Goal: Task Accomplishment & Management: Manage account settings

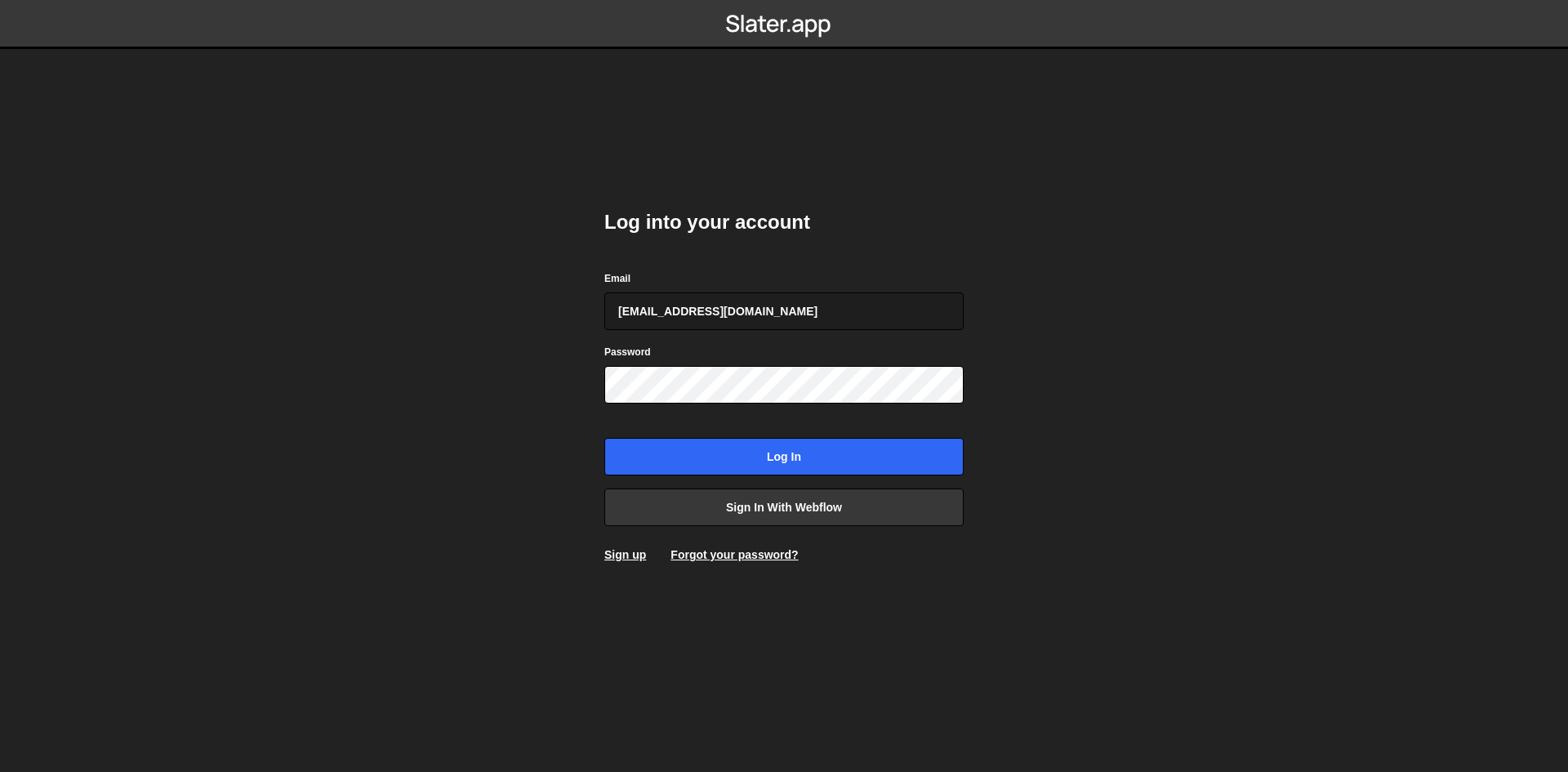
type input "[EMAIL_ADDRESS][DOMAIN_NAME]"
click at [605, 438] on input "Log in" at bounding box center [784, 457] width 359 height 38
click at [684, 551] on link "Forgot your password?" at bounding box center [734, 554] width 128 height 13
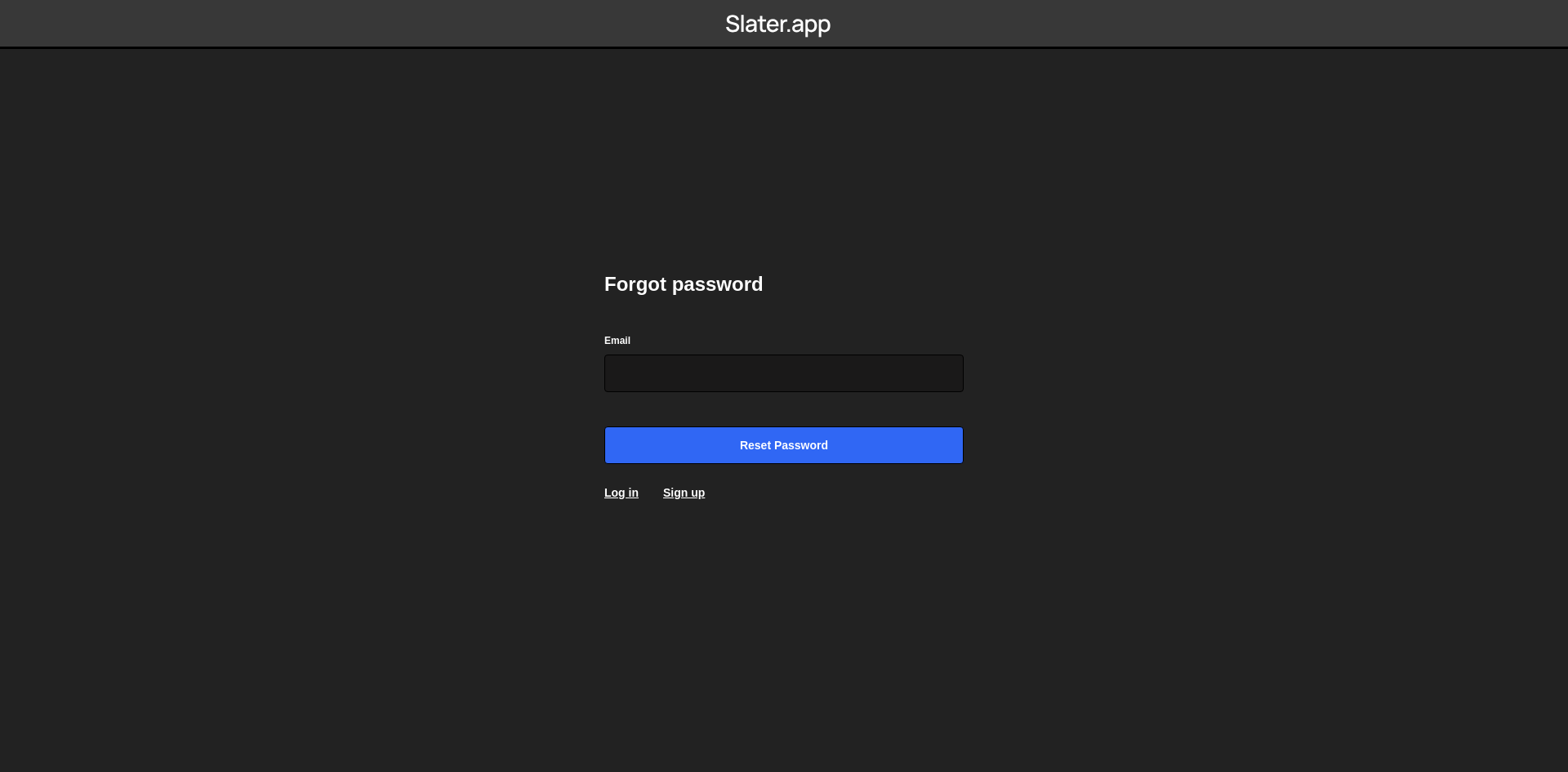
click at [715, 376] on div "Email" at bounding box center [784, 362] width 359 height 60
click at [726, 388] on input "Email" at bounding box center [784, 373] width 359 height 38
type input "[EMAIL_ADDRESS][DOMAIN_NAME]"
click at [605, 427] on input "Reset password" at bounding box center [784, 446] width 359 height 38
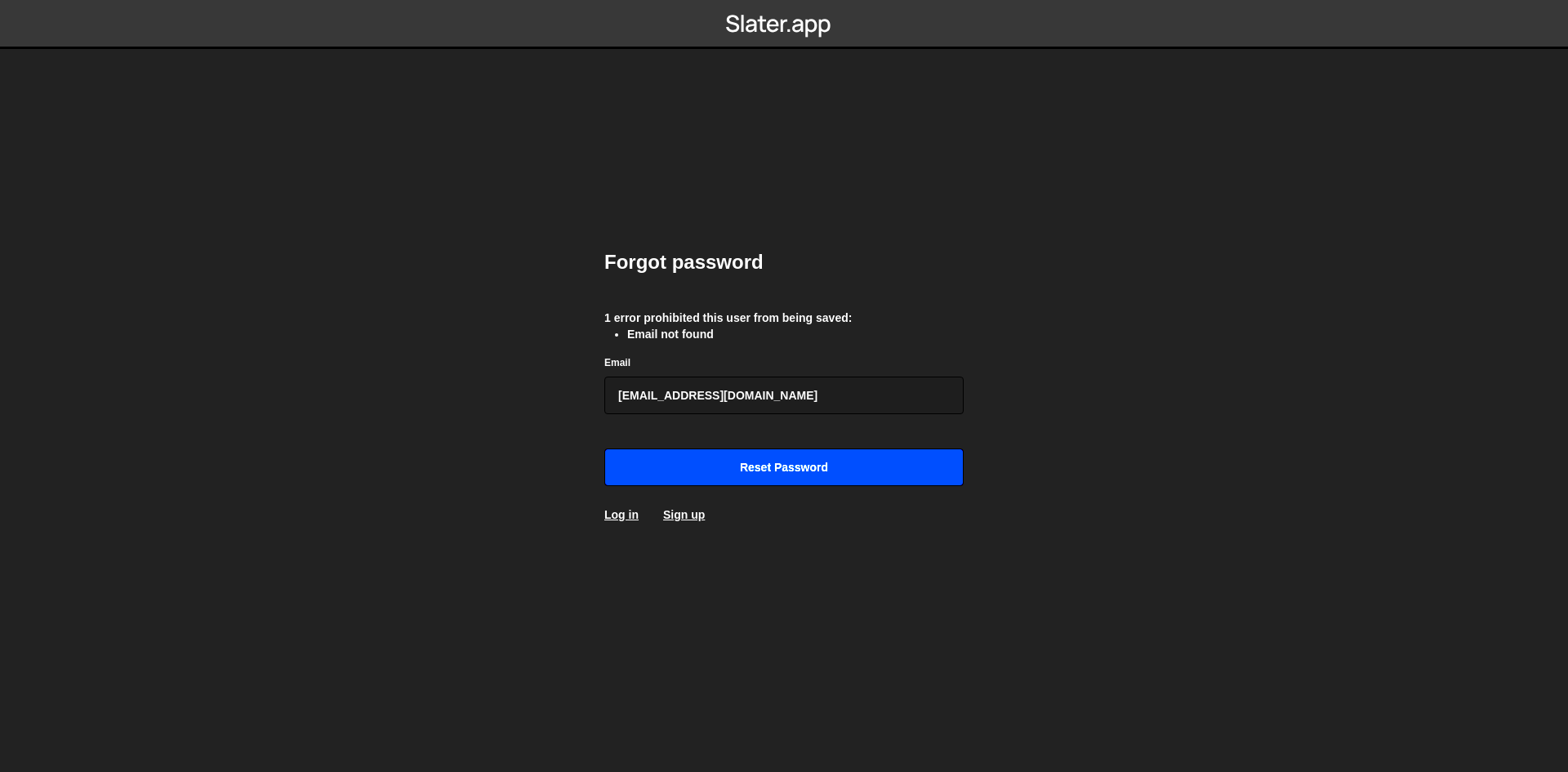
click at [734, 480] on input "Reset password" at bounding box center [784, 467] width 359 height 38
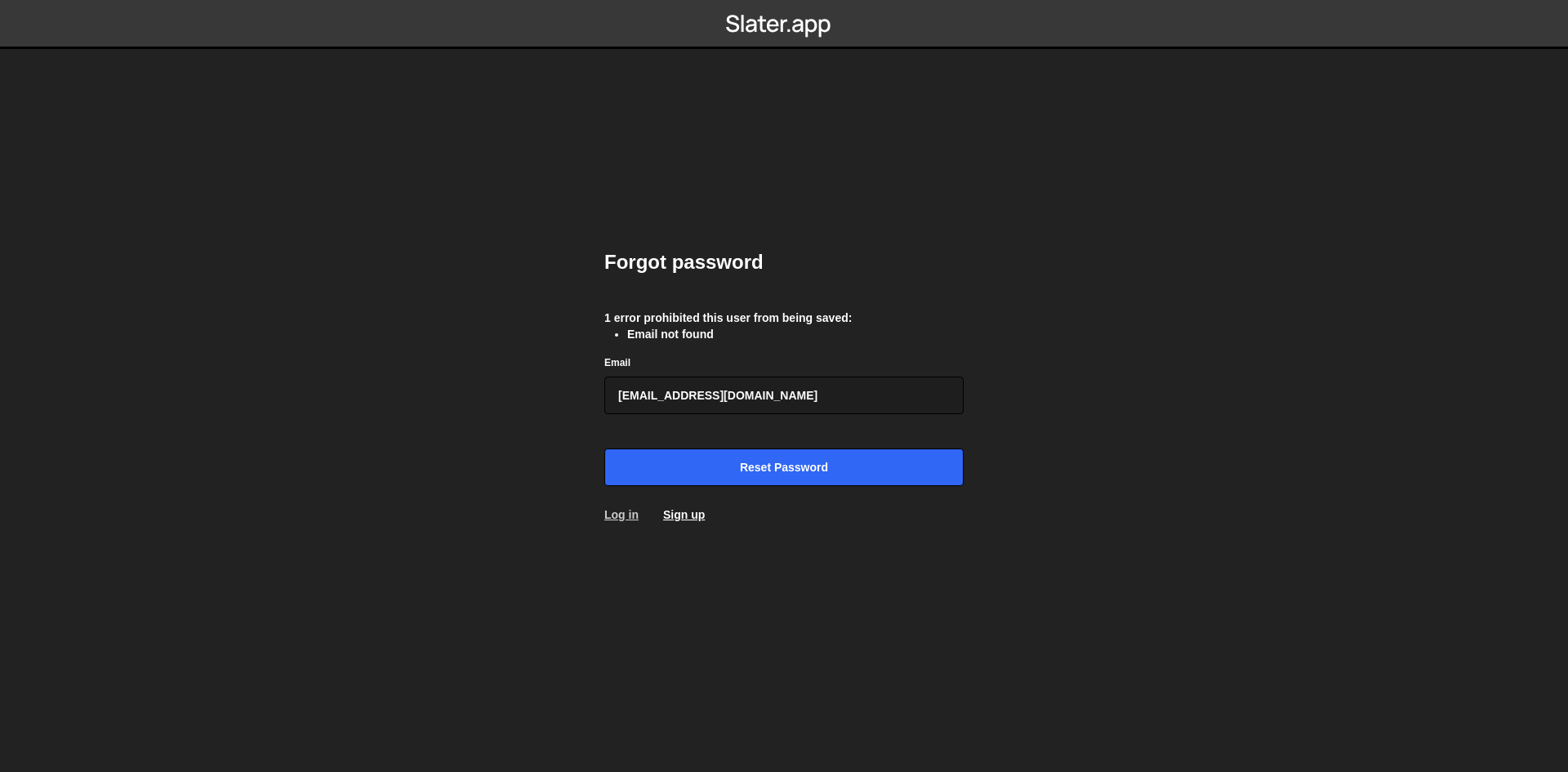
click at [626, 518] on link "Log in" at bounding box center [622, 515] width 35 height 13
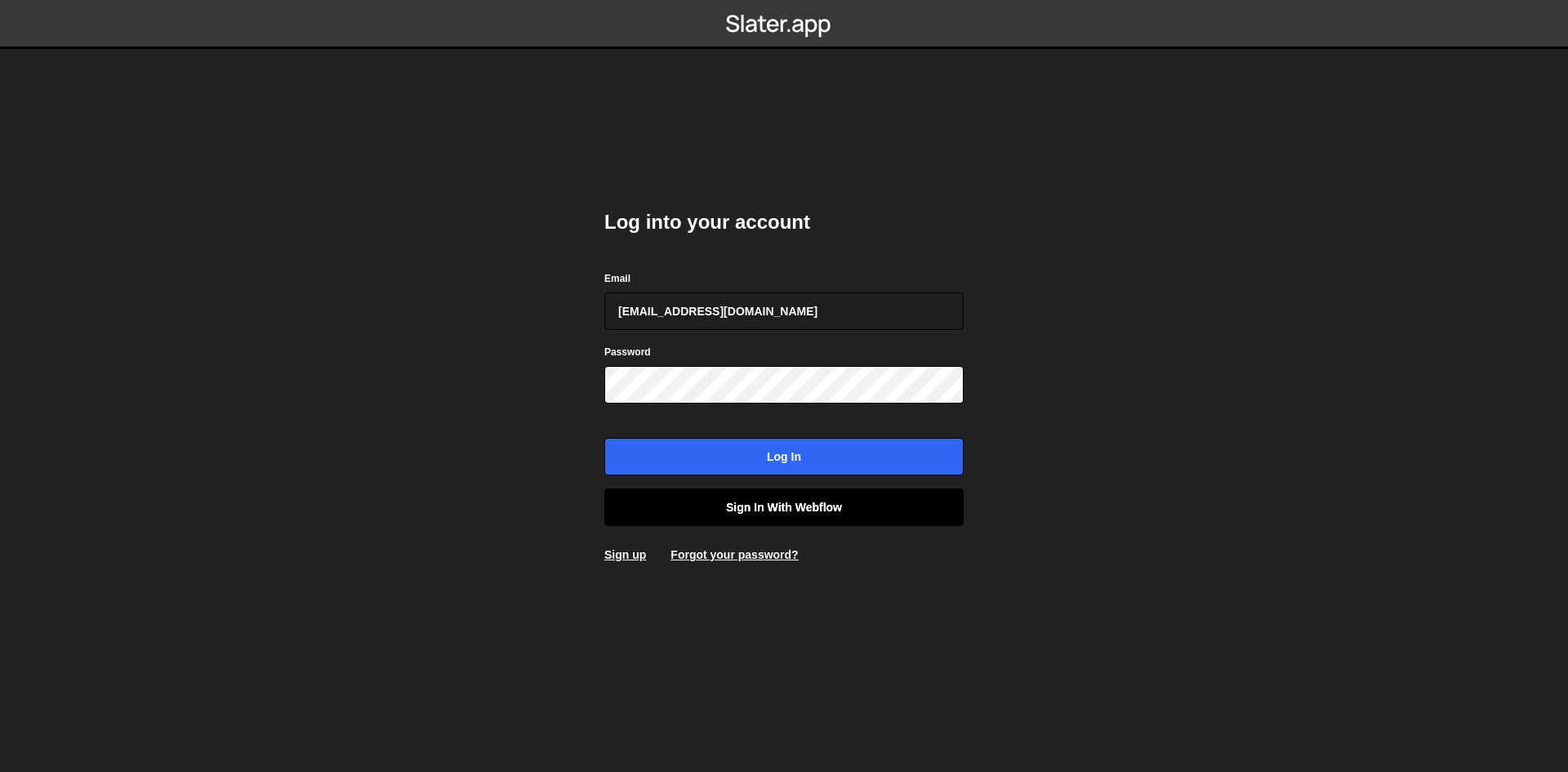
type input "[EMAIL_ADDRESS][DOMAIN_NAME]"
click at [605, 438] on input "Log in" at bounding box center [784, 457] width 359 height 38
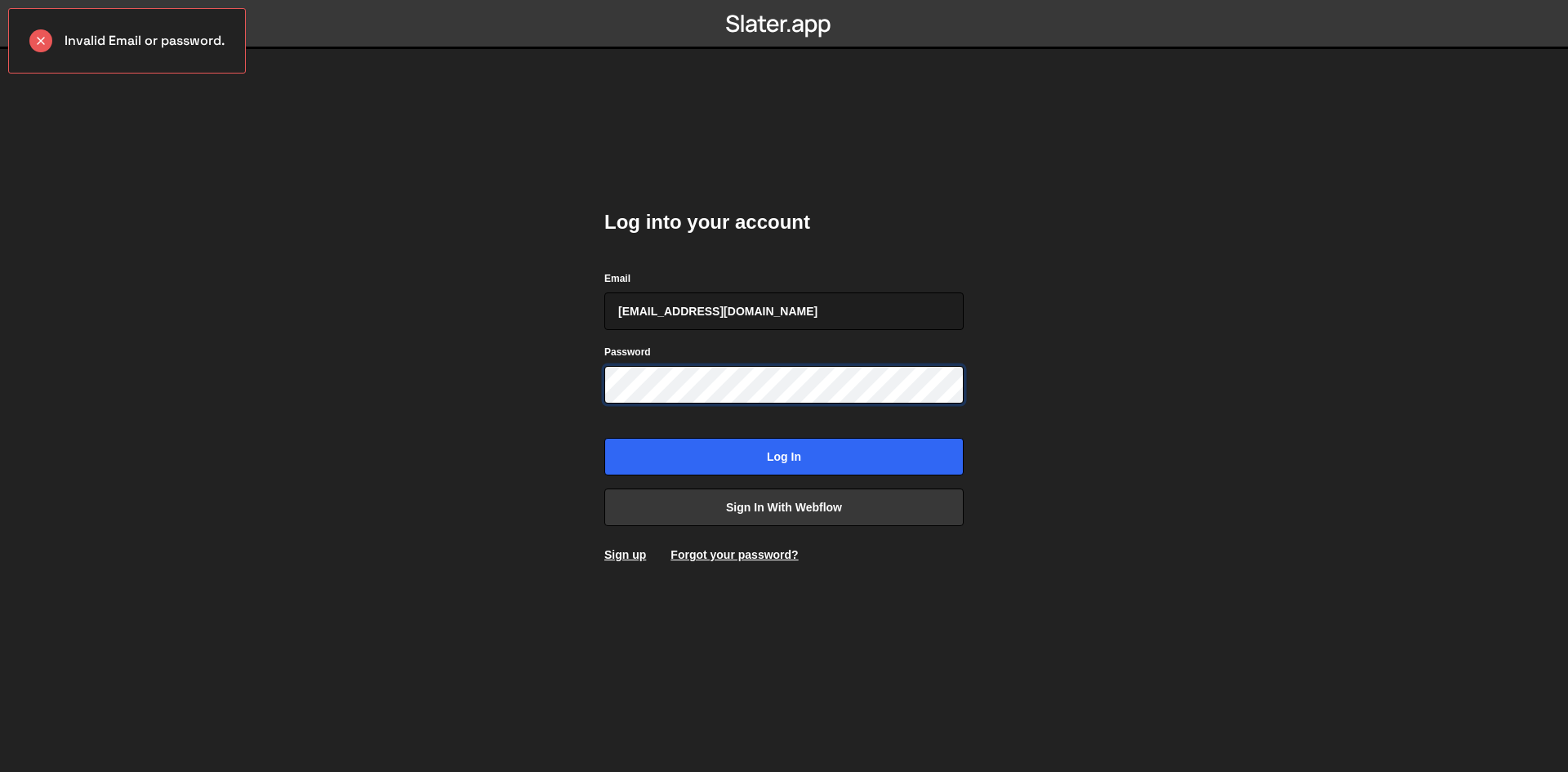
click at [605, 438] on input "Log in" at bounding box center [784, 457] width 359 height 38
click at [738, 562] on div "Forgot your password?" at bounding box center [734, 554] width 128 height 16
click at [742, 557] on link "Forgot your password?" at bounding box center [734, 554] width 128 height 13
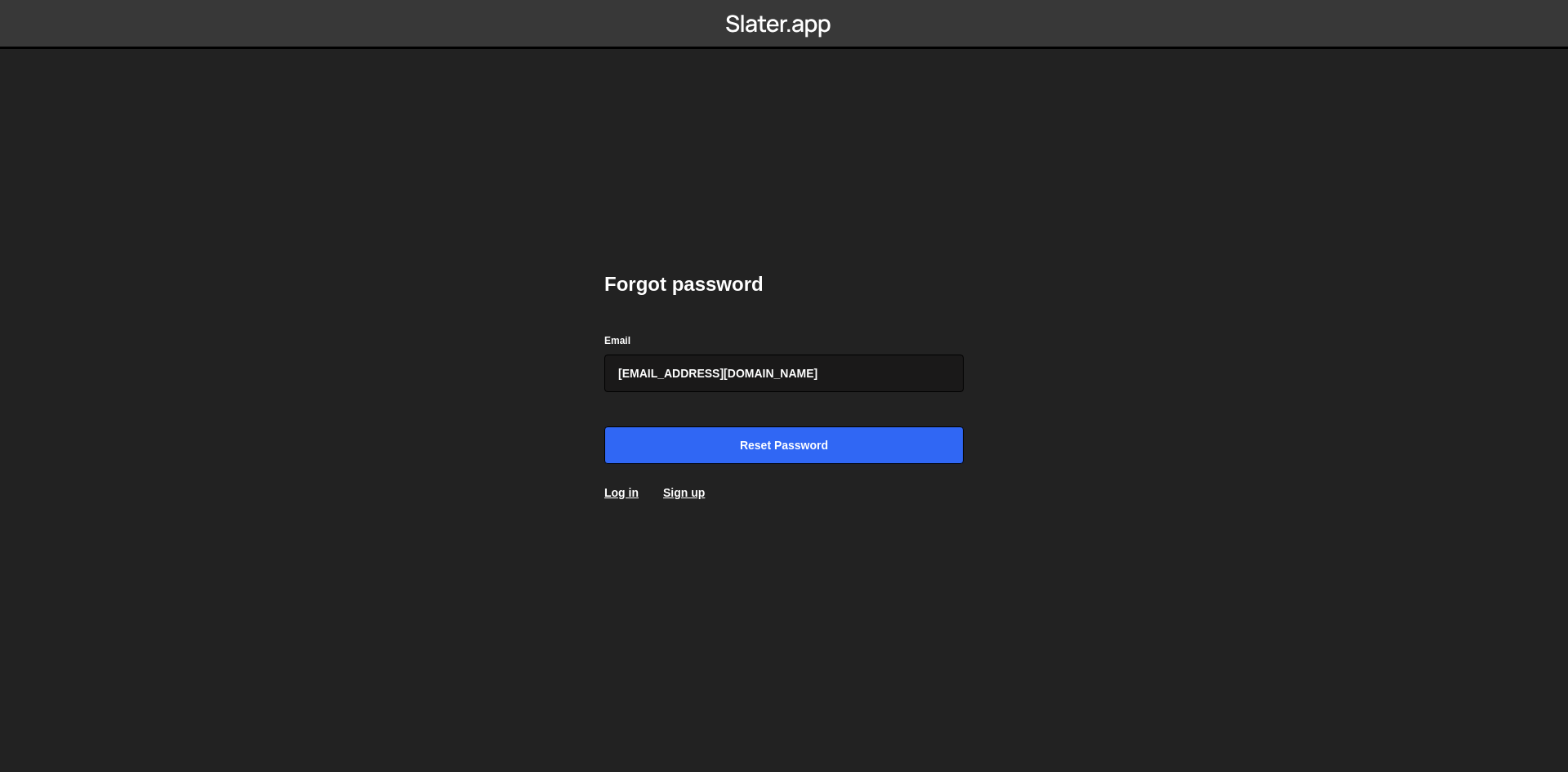
type input "[EMAIL_ADDRESS][DOMAIN_NAME]"
click at [605, 427] on input "Reset password" at bounding box center [784, 446] width 359 height 38
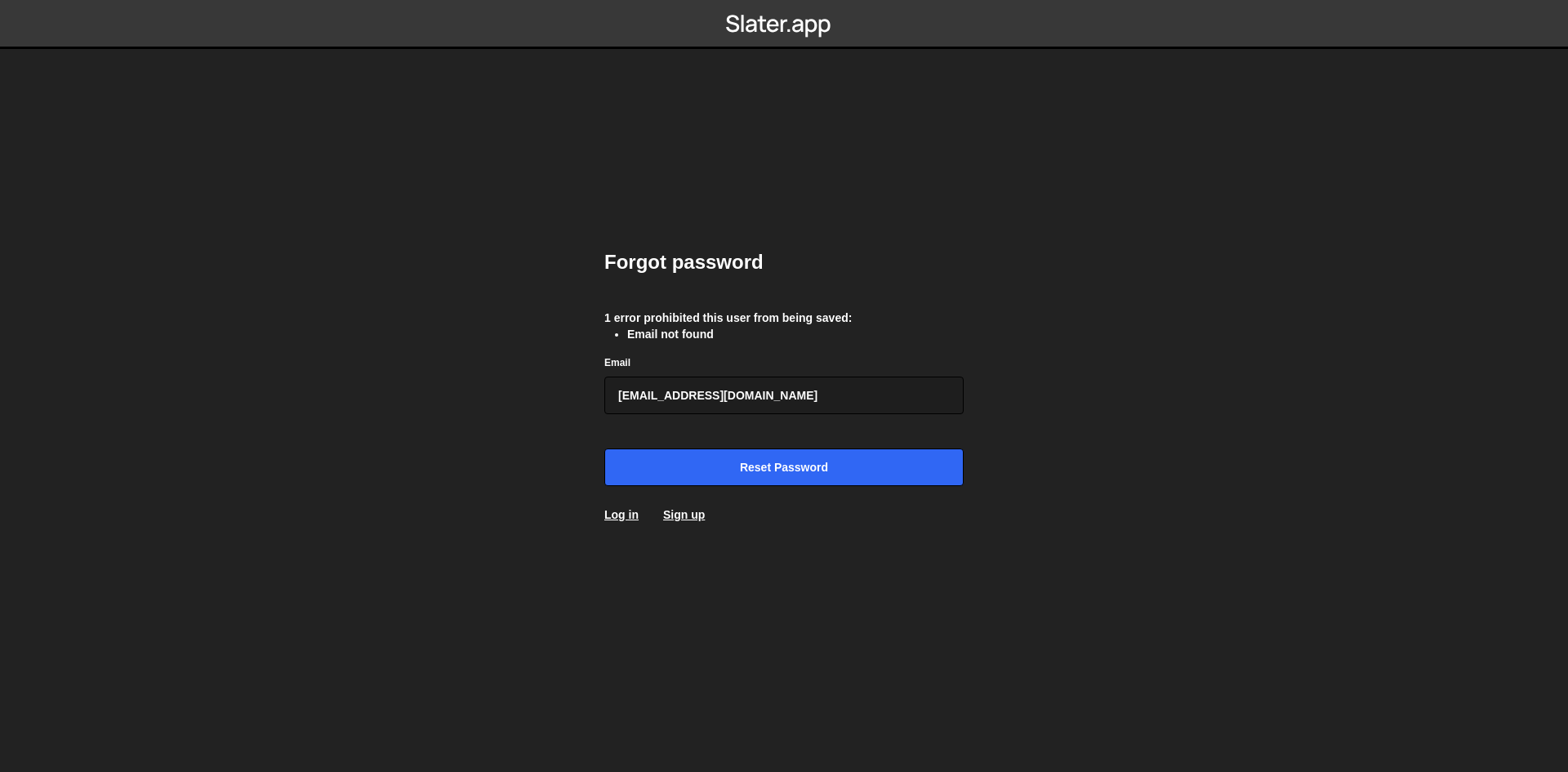
drag, startPoint x: 401, startPoint y: 398, endPoint x: 574, endPoint y: 444, distance: 179.0
click at [361, 399] on body "Forgot password 1 error prohibited this user from being saved: Email not found …" at bounding box center [784, 386] width 1568 height 772
type input "[EMAIL_ADDRESS][DOMAIN_NAME]"
click at [628, 448] on input "Reset password" at bounding box center [784, 467] width 359 height 38
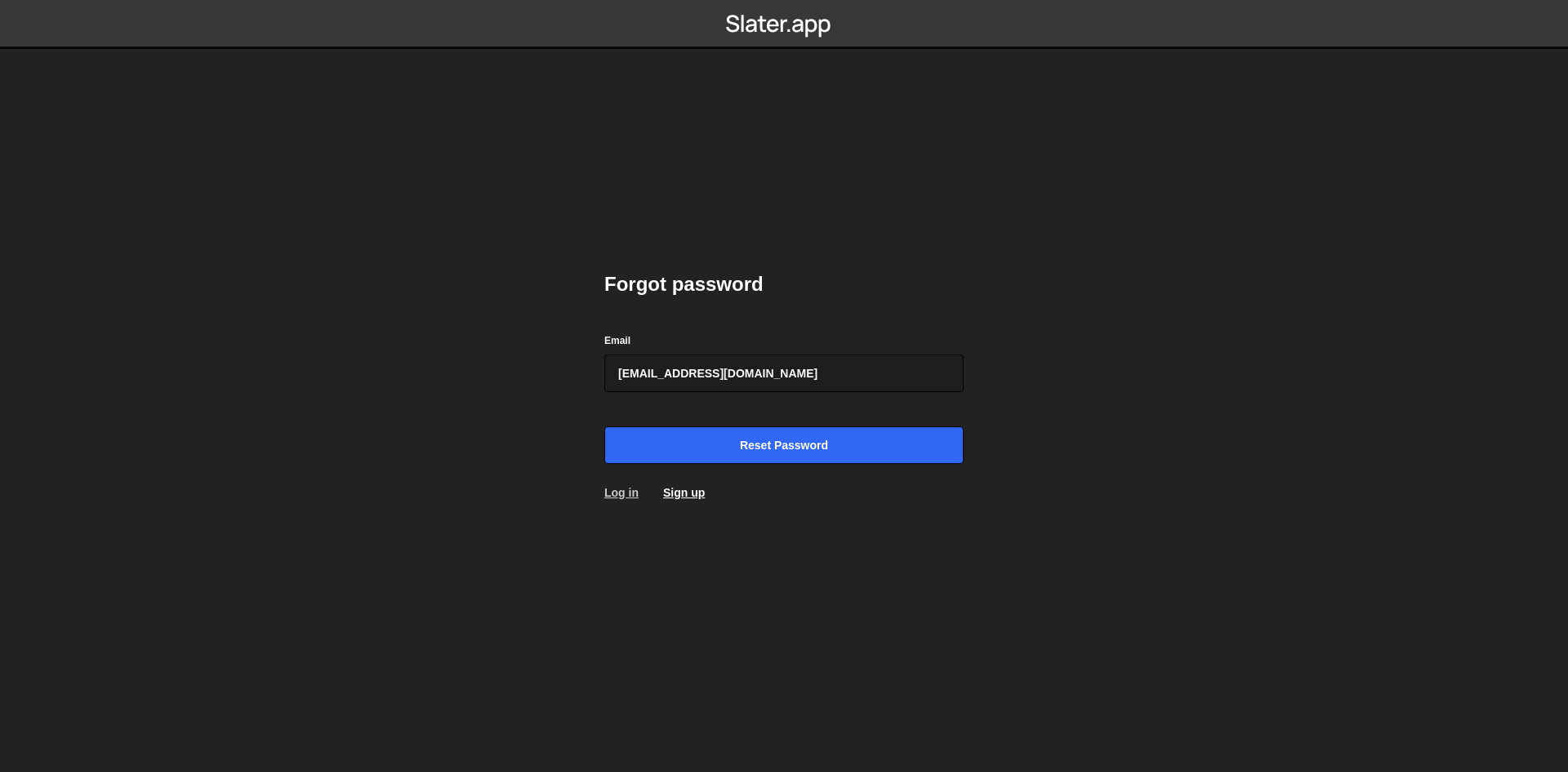
click at [628, 488] on link "Log in" at bounding box center [622, 492] width 35 height 13
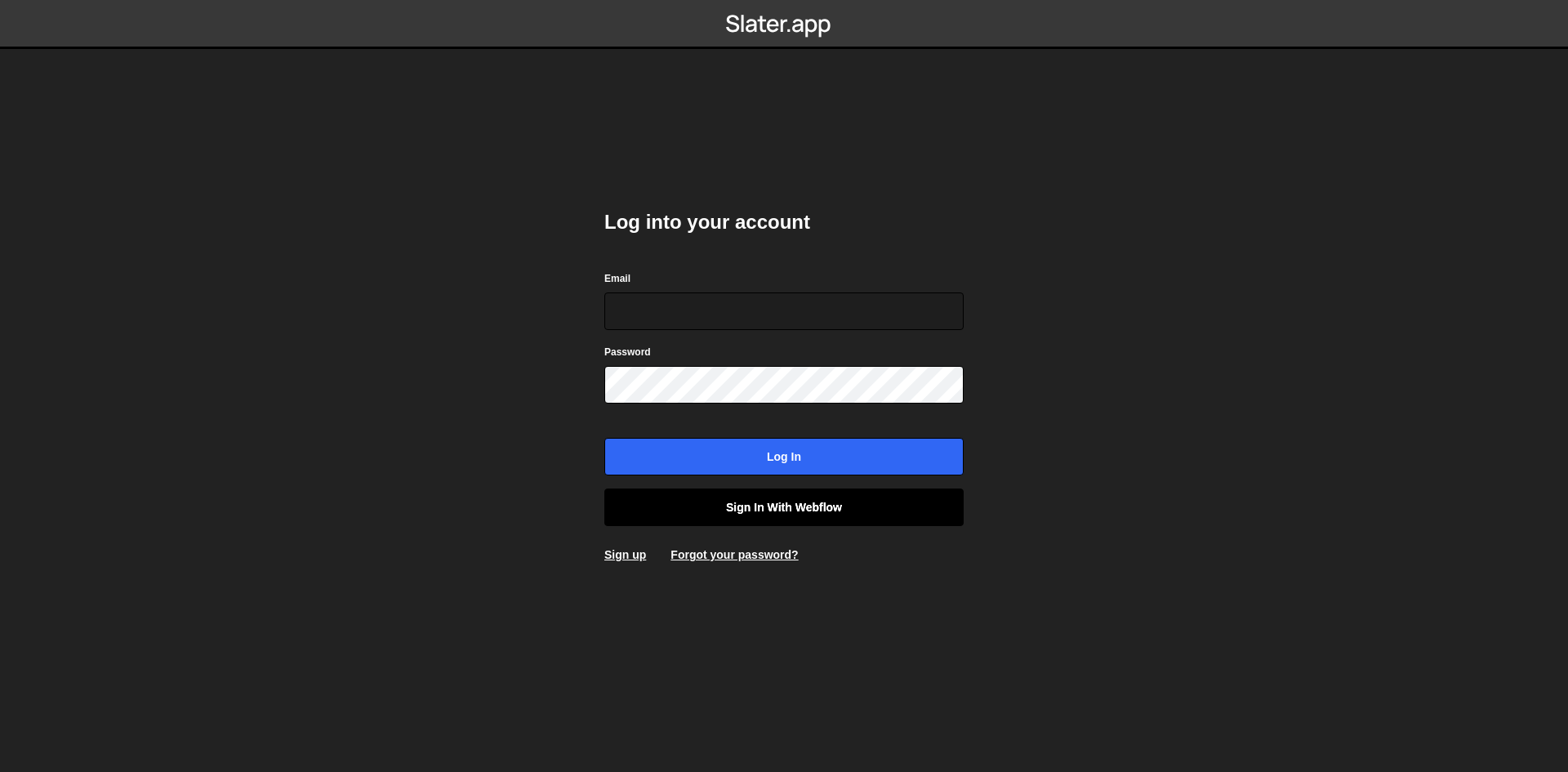
click at [744, 517] on link "Sign in with Webflow" at bounding box center [784, 507] width 359 height 38
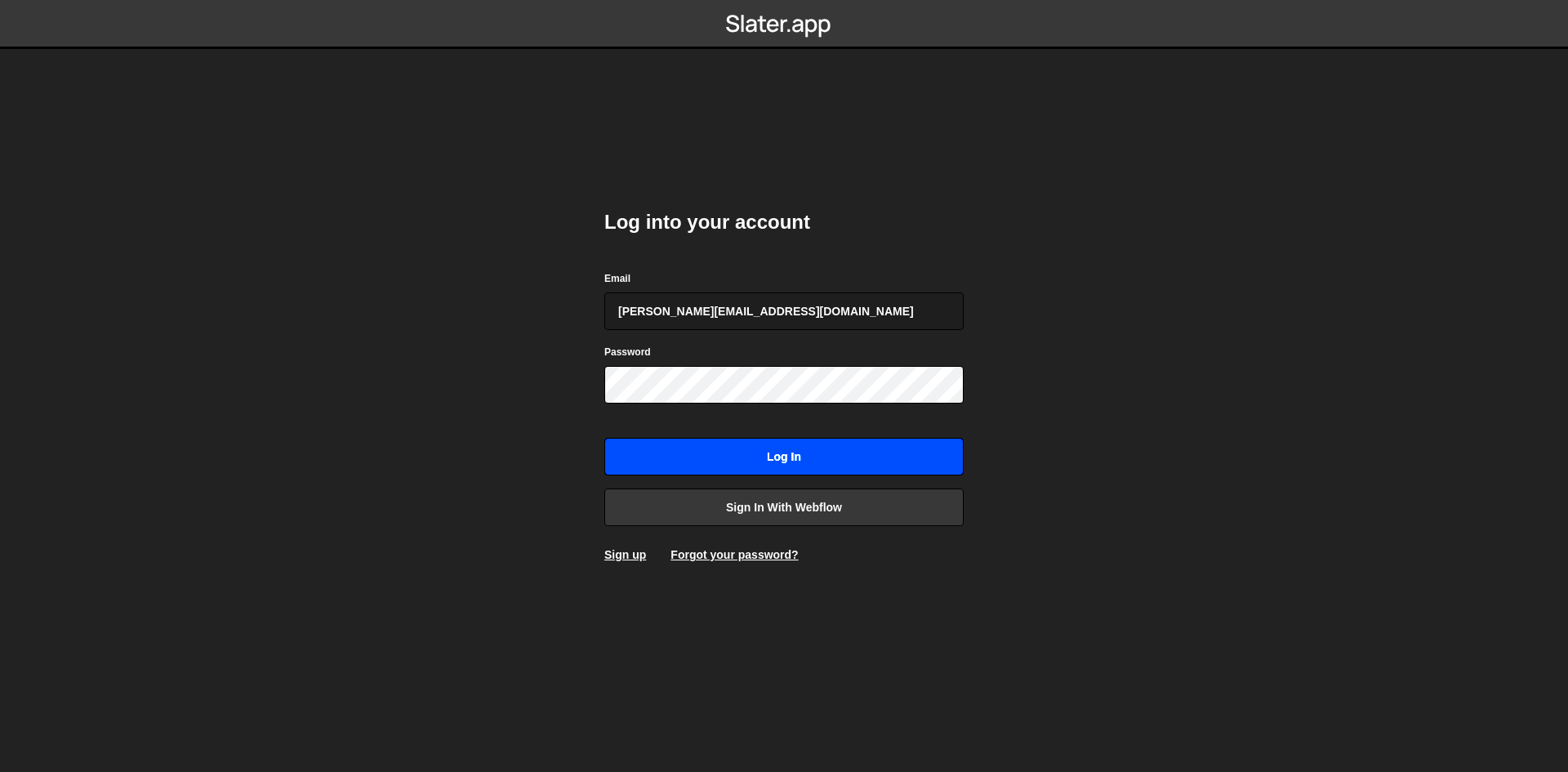
type input "[PERSON_NAME][EMAIL_ADDRESS][DOMAIN_NAME]"
click at [605, 438] on input "Log in" at bounding box center [784, 457] width 359 height 38
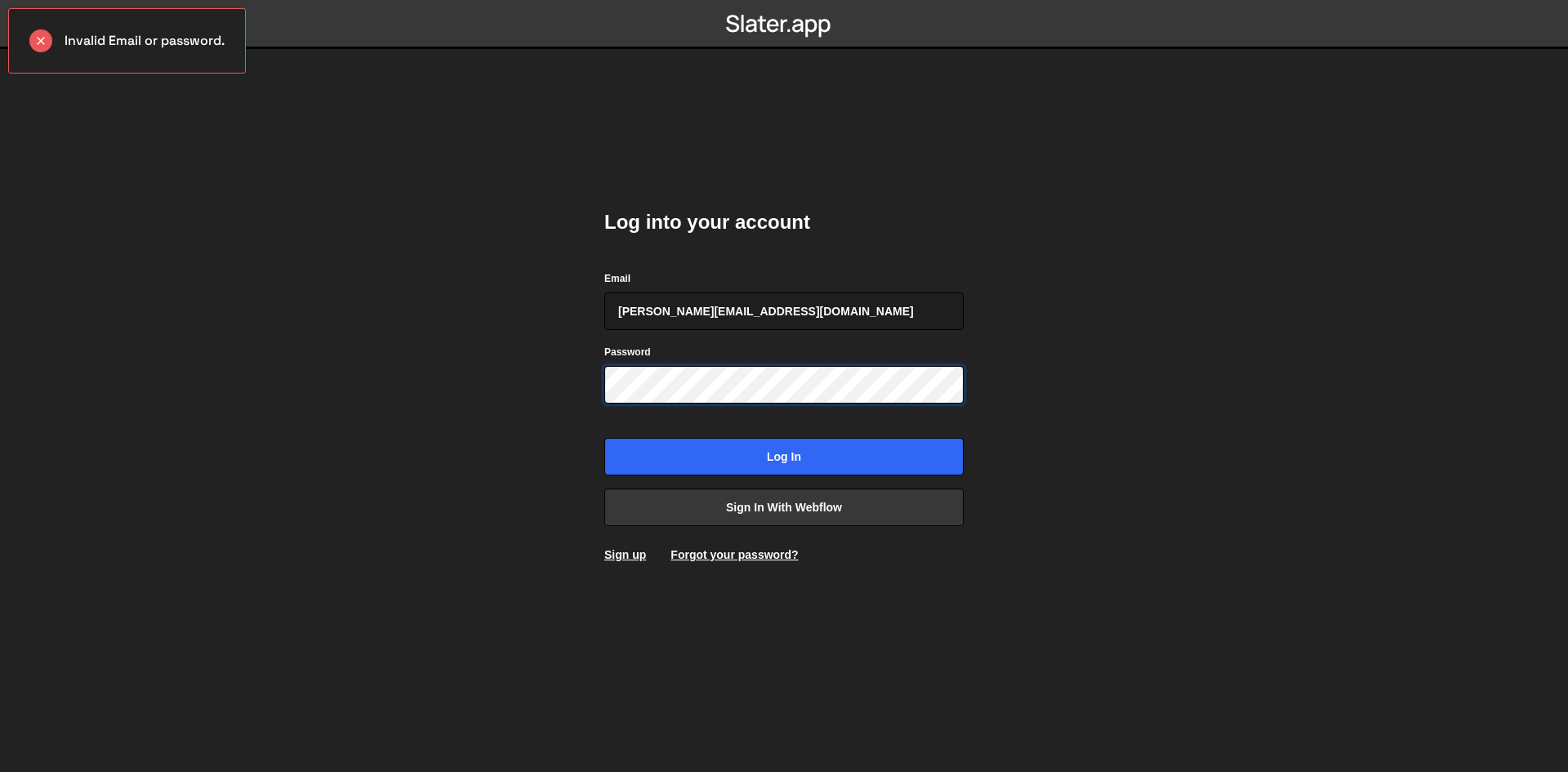
click at [605, 438] on input "Log in" at bounding box center [784, 457] width 359 height 38
drag, startPoint x: 0, startPoint y: 0, endPoint x: 565, endPoint y: 422, distance: 705.2
click at [565, 422] on body "Invalid Email or password. Log into your account Email [PERSON_NAME][EMAIL_ADDR…" at bounding box center [784, 386] width 1568 height 772
drag, startPoint x: 726, startPoint y: 313, endPoint x: 726, endPoint y: 338, distance: 25.0
click at [726, 313] on input "[PERSON_NAME][EMAIL_ADDRESS][DOMAIN_NAME]" at bounding box center [784, 311] width 359 height 38
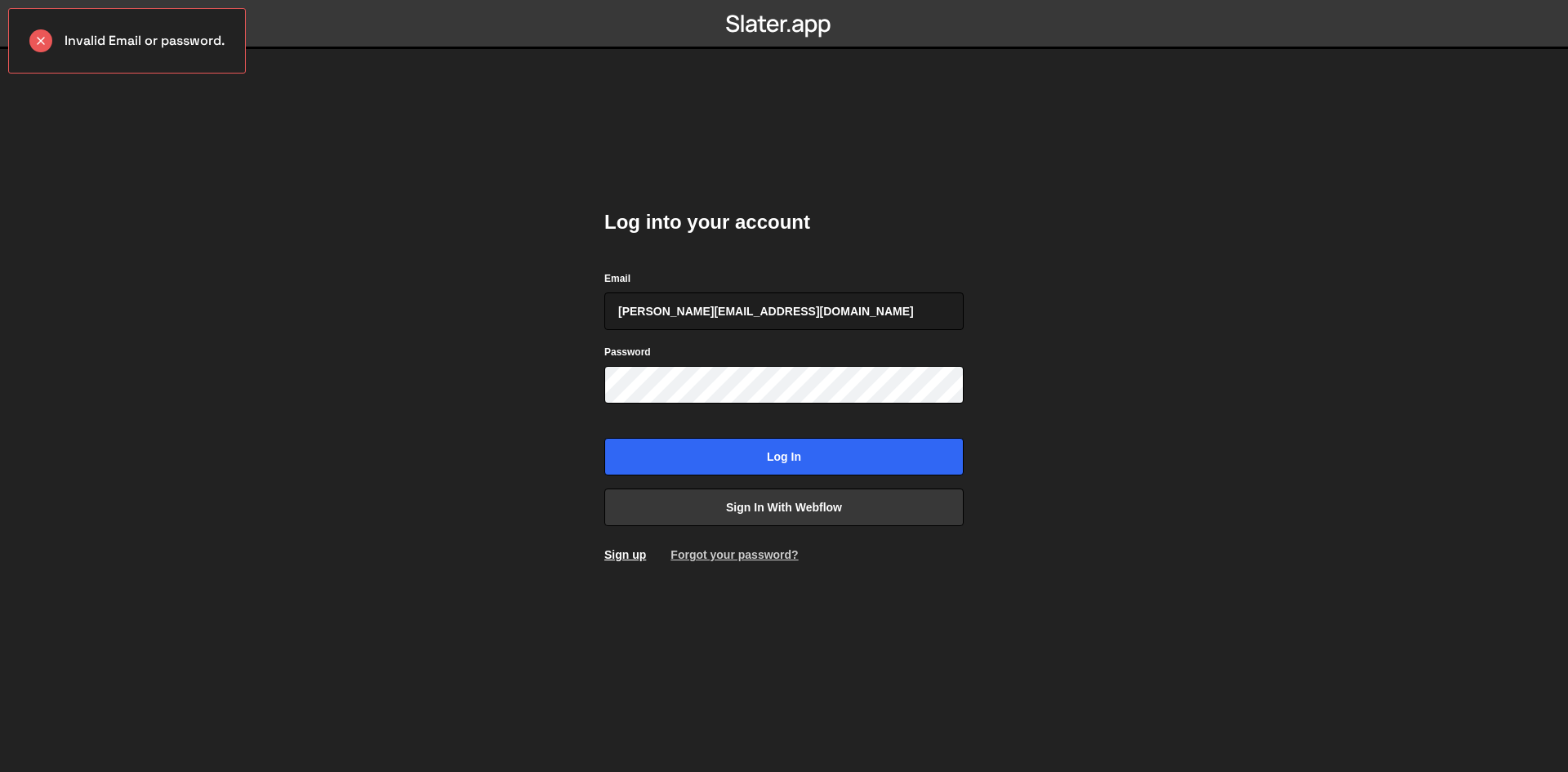
click at [697, 560] on link "Forgot your password?" at bounding box center [734, 554] width 128 height 13
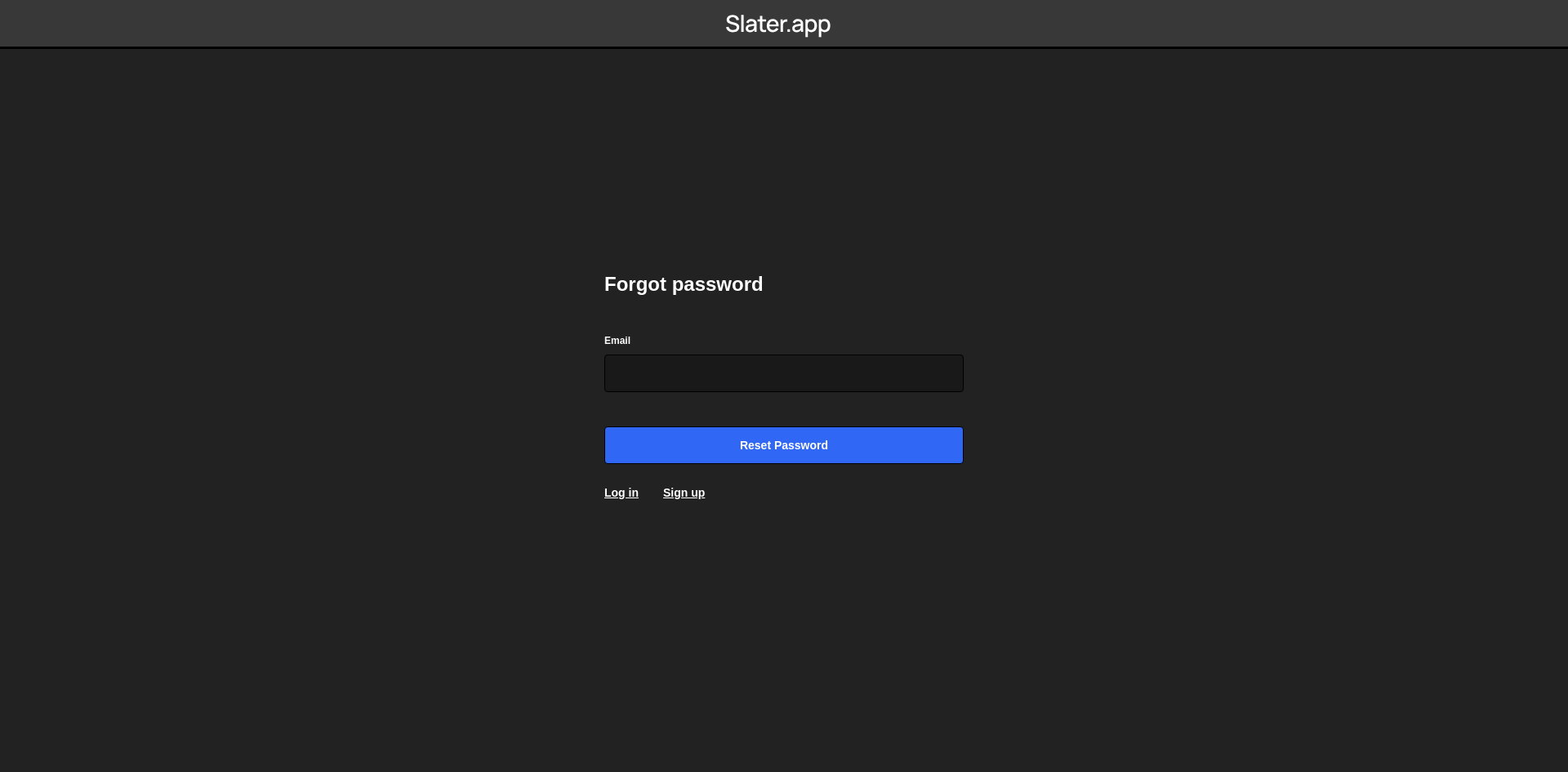
drag, startPoint x: 710, startPoint y: 382, endPoint x: 715, endPoint y: 391, distance: 10.3
click at [710, 382] on input "Email" at bounding box center [784, 373] width 359 height 38
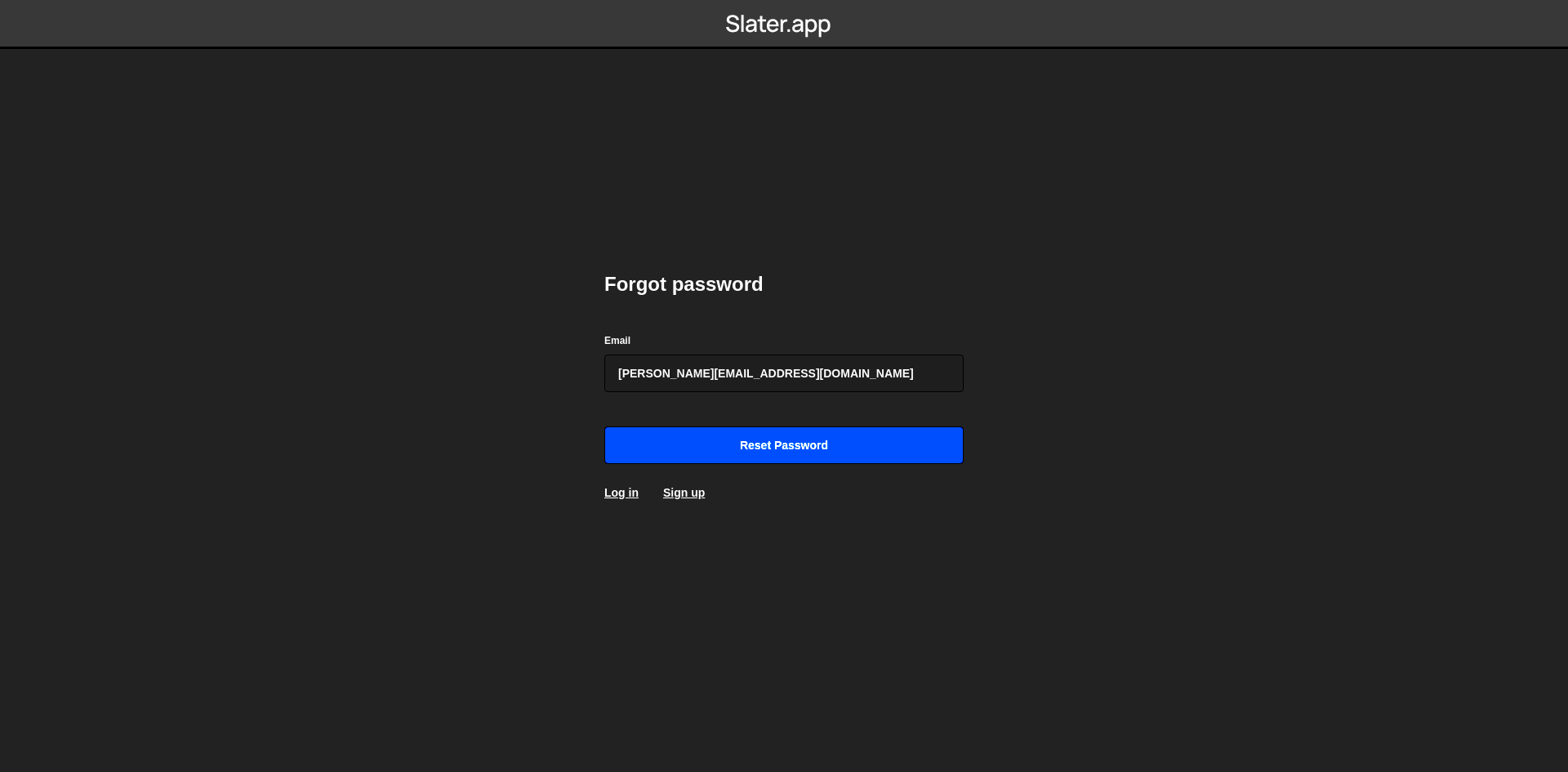
type input "[PERSON_NAME][EMAIL_ADDRESS][DOMAIN_NAME]"
click at [707, 437] on input "Reset password" at bounding box center [784, 446] width 359 height 38
